Goal: Check status: Check status

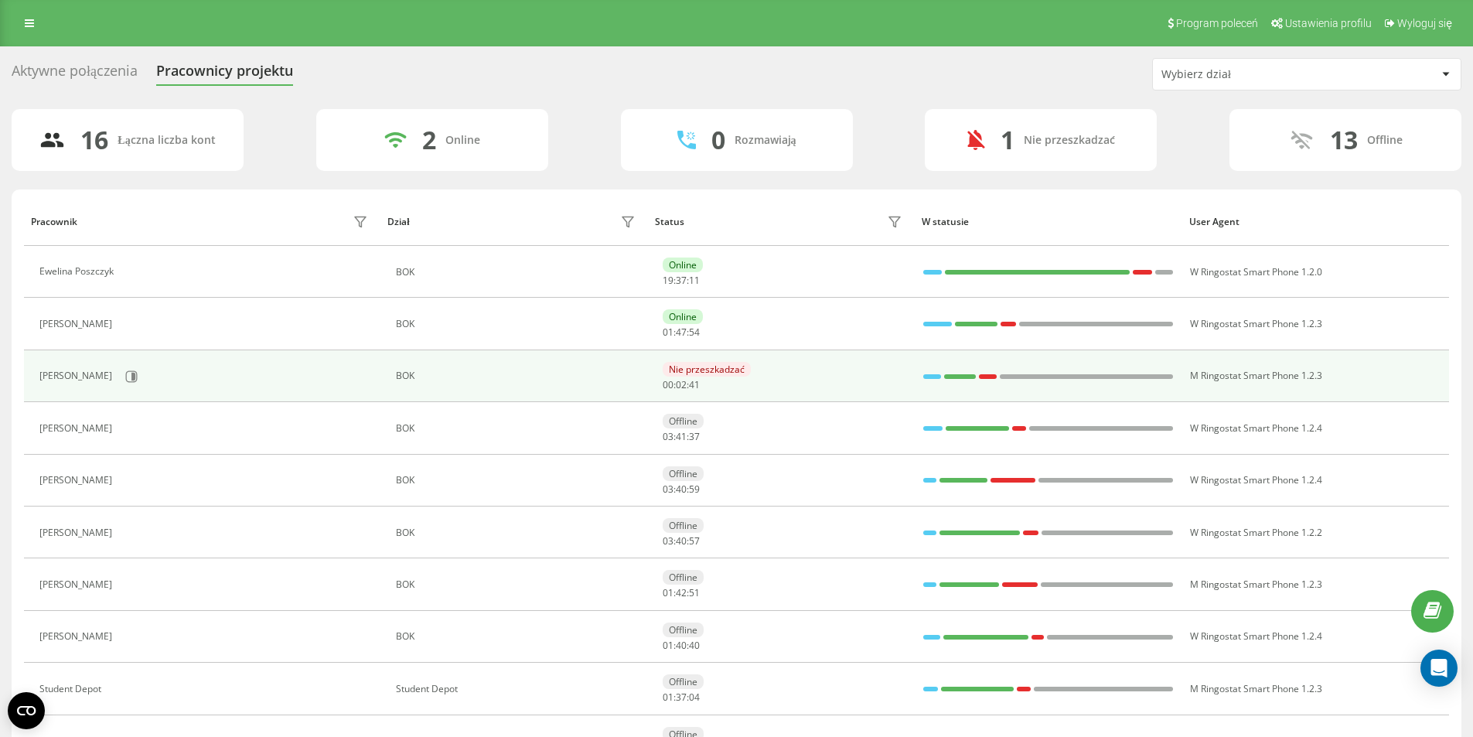
click at [931, 376] on div at bounding box center [932, 376] width 18 height 5
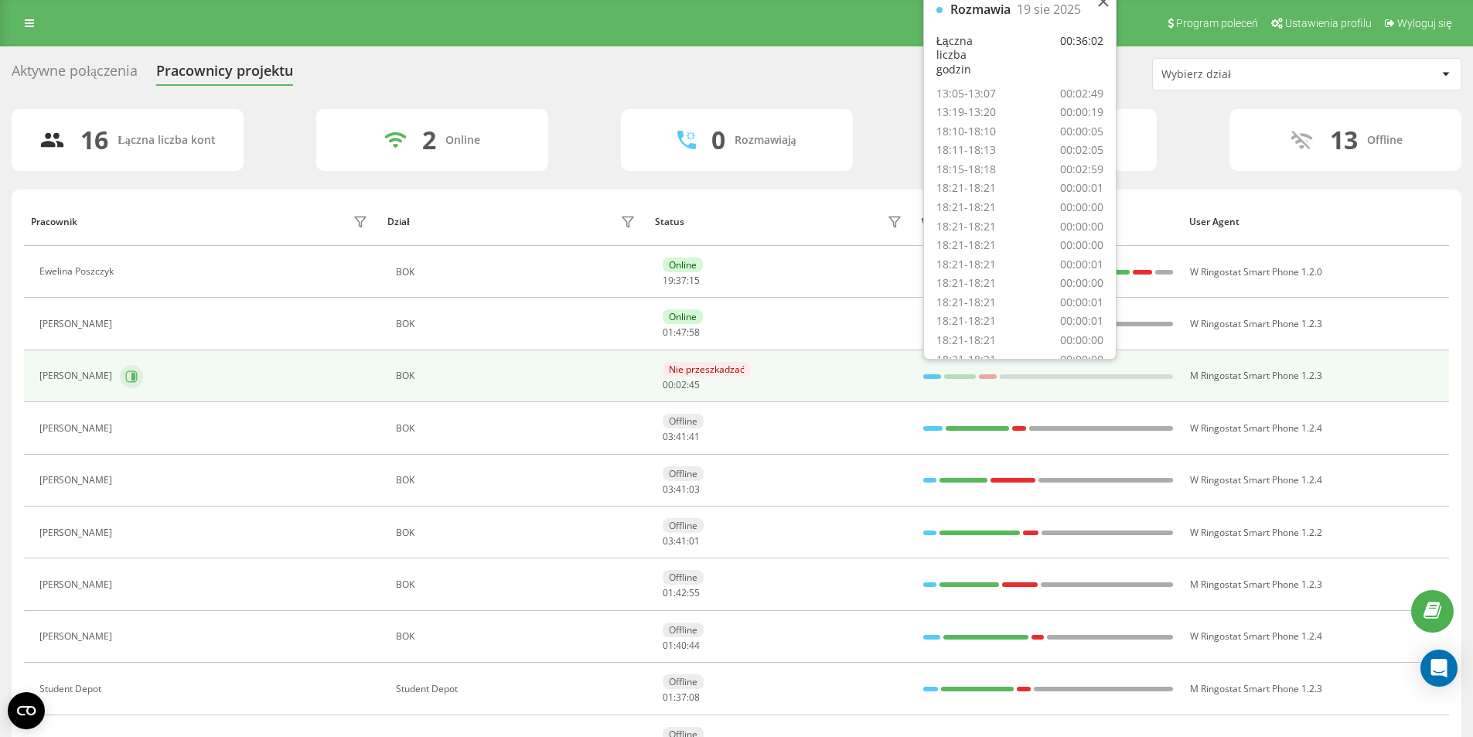
click at [126, 381] on icon at bounding box center [132, 376] width 12 height 12
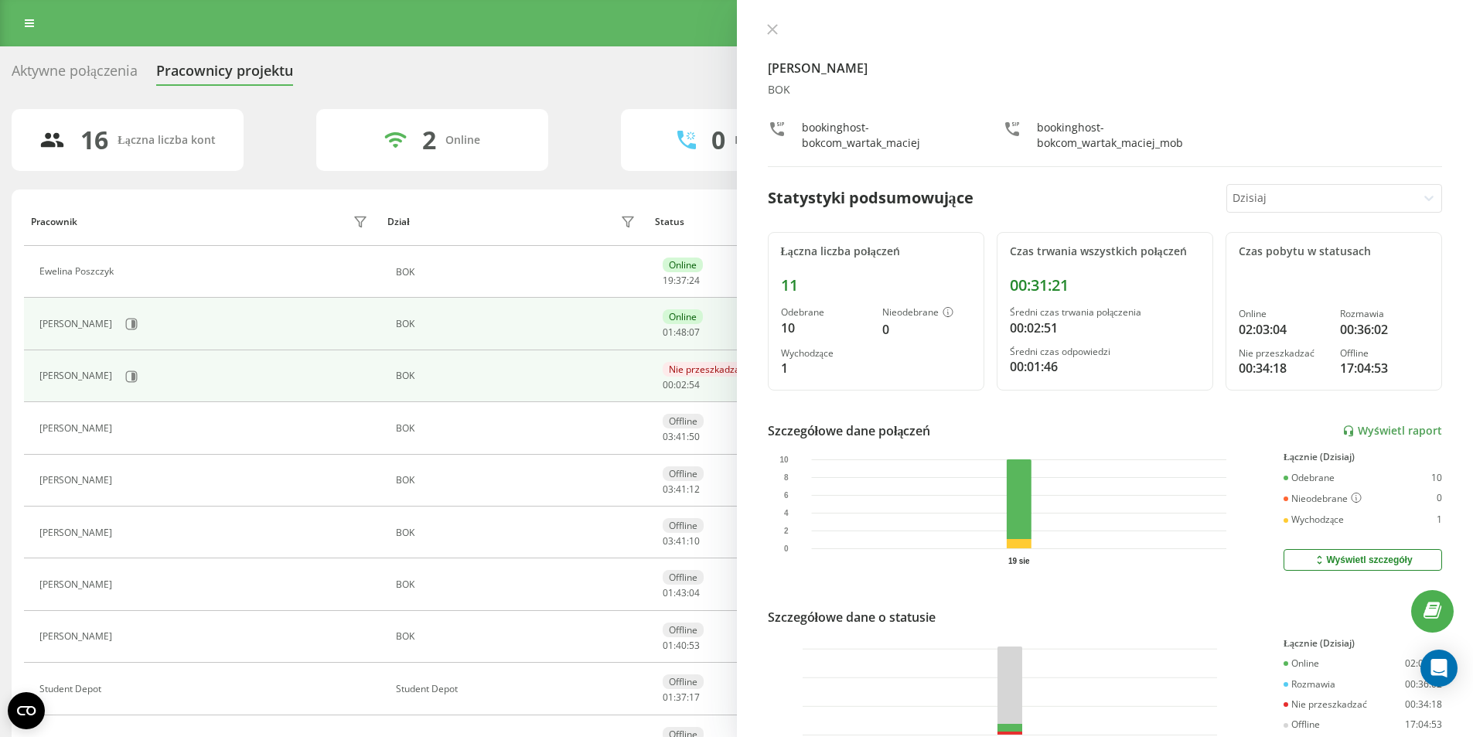
click at [565, 305] on td "BOK" at bounding box center [514, 324] width 268 height 52
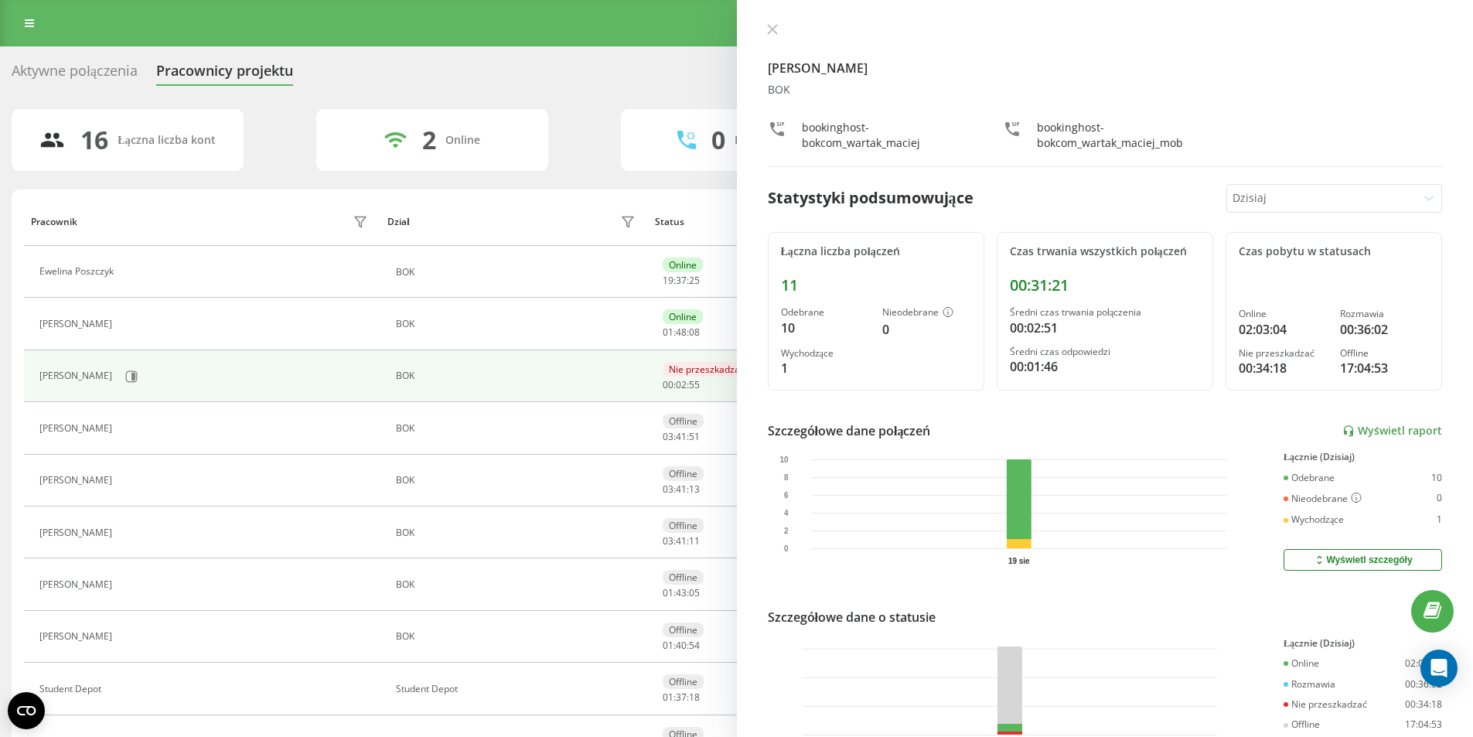
click at [784, 25] on div at bounding box center [1105, 30] width 675 height 15
click at [773, 29] on icon at bounding box center [771, 29] width 9 height 9
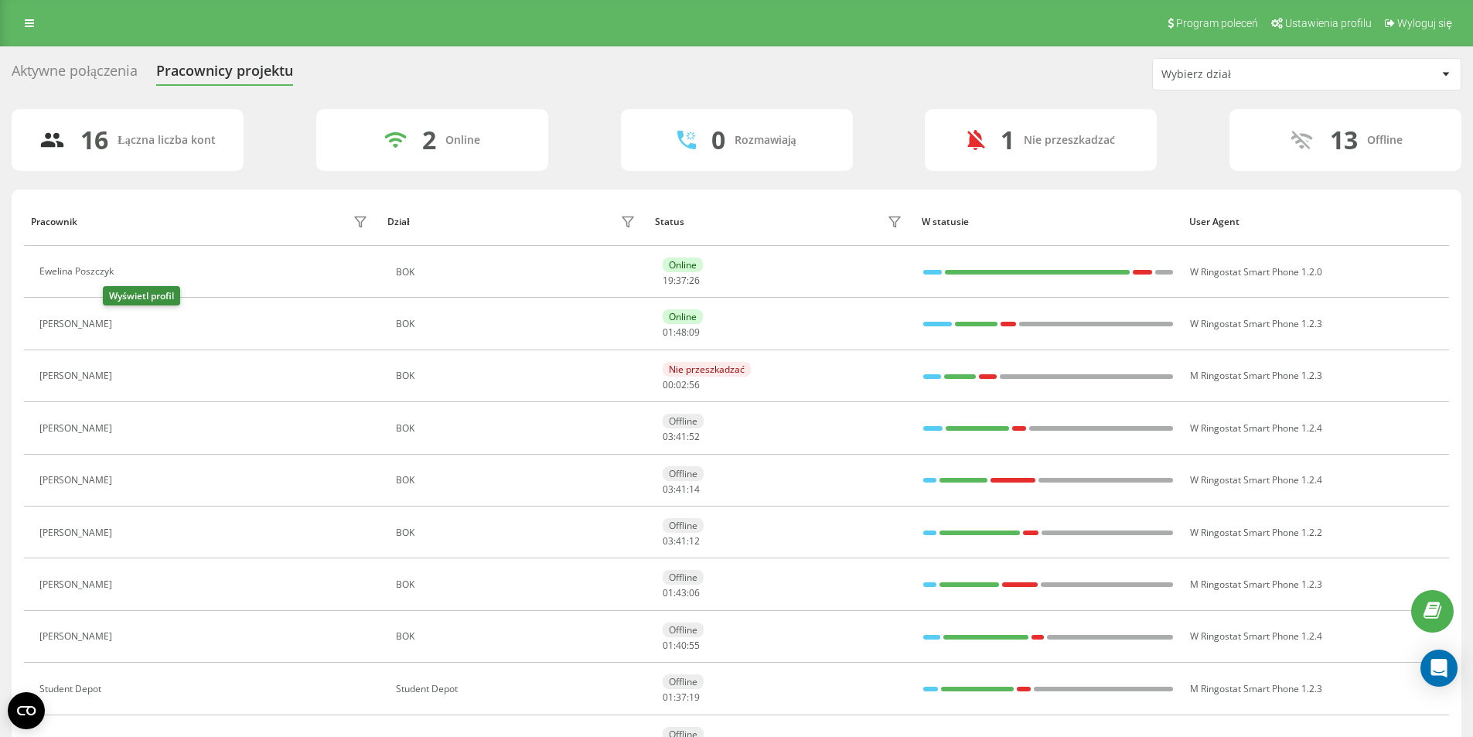
click at [120, 318] on button at bounding box center [129, 326] width 19 height 22
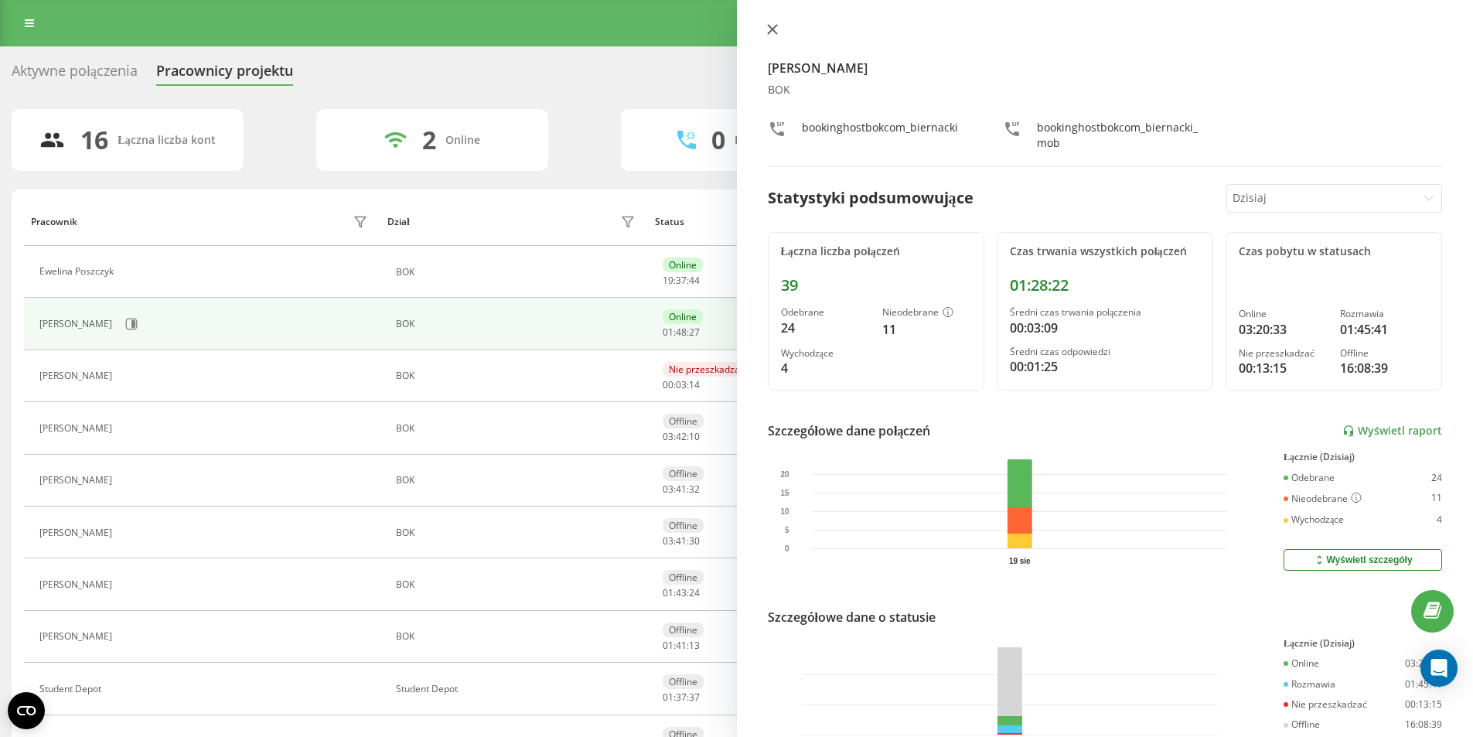
click at [776, 36] on button at bounding box center [772, 30] width 20 height 15
